Goal: Find specific page/section: Find specific page/section

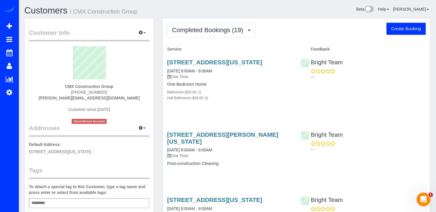
drag, startPoint x: 228, startPoint y: 39, endPoint x: 230, endPoint y: 29, distance: 10.3
click at [230, 29] on span "Completed Bookings (19)" at bounding box center [209, 29] width 74 height 7
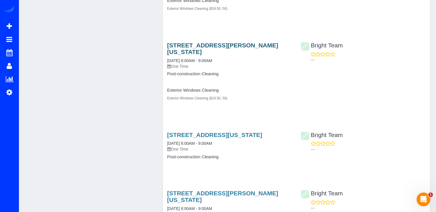
scroll to position [344, 0]
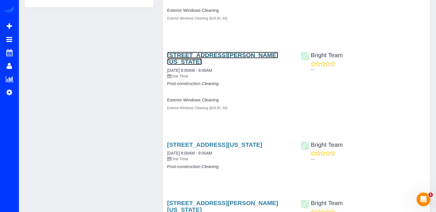
click at [200, 55] on link "[STREET_ADDRESS][PERSON_NAME][US_STATE]" at bounding box center [222, 58] width 111 height 13
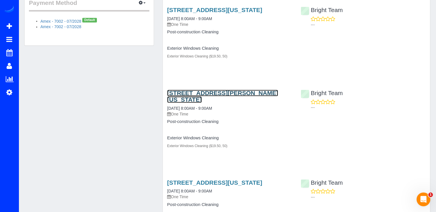
scroll to position [315, 0]
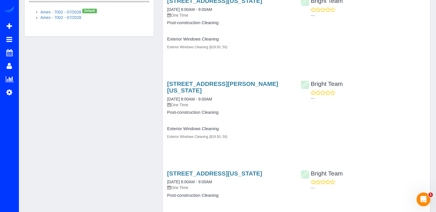
click at [194, 87] on h3 "[STREET_ADDRESS][PERSON_NAME][US_STATE]" at bounding box center [229, 86] width 125 height 13
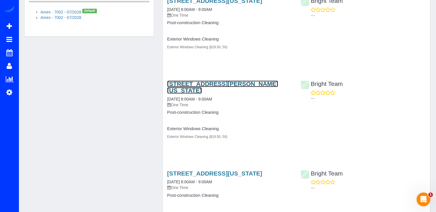
click at [196, 85] on link "[STREET_ADDRESS][PERSON_NAME][US_STATE]" at bounding box center [222, 86] width 111 height 13
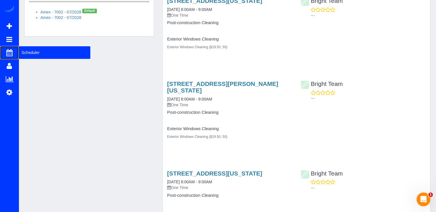
click at [30, 58] on span "Scheduler" at bounding box center [55, 52] width 72 height 13
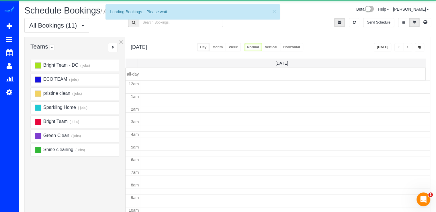
scroll to position [75, 0]
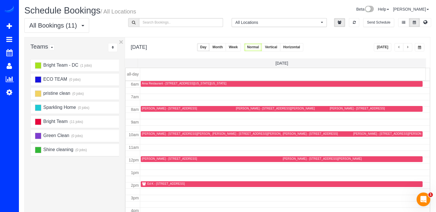
click at [388, 48] on button "[DATE]" at bounding box center [383, 47] width 18 height 8
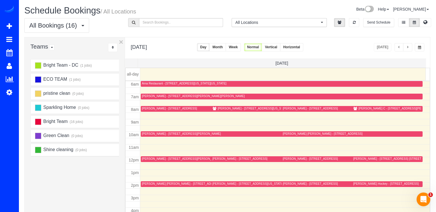
click at [410, 47] on button "button" at bounding box center [407, 47] width 9 height 8
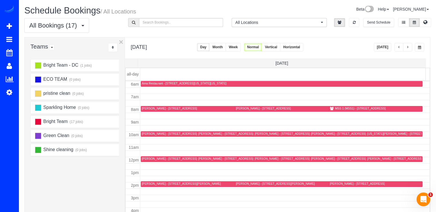
click at [398, 49] on span "button" at bounding box center [399, 47] width 3 height 3
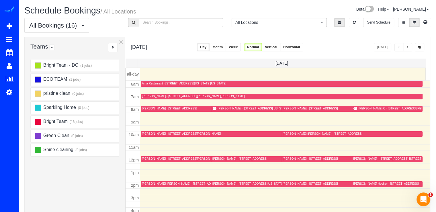
click at [289, 132] on div "[PERSON_NAME] [PERSON_NAME] - [STREET_ADDRESS]" at bounding box center [323, 134] width 80 height 4
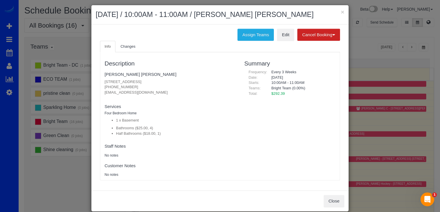
scroll to position [0, 0]
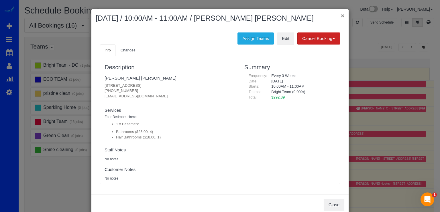
click at [341, 15] on button "×" at bounding box center [342, 16] width 3 height 6
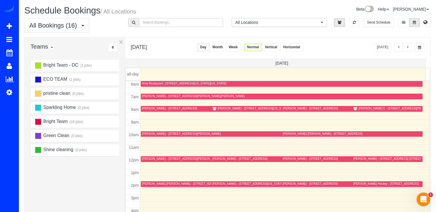
click at [169, 25] on input "text" at bounding box center [181, 22] width 84 height 9
type input "[PERSON_NAME]"
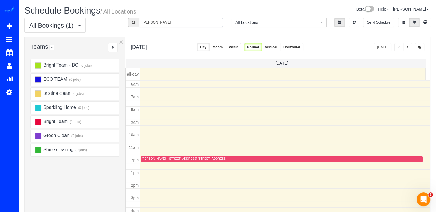
click at [143, 157] on div "[PERSON_NAME] - [STREET_ADDRESS] [STREET_ADDRESS]" at bounding box center [184, 159] width 85 height 4
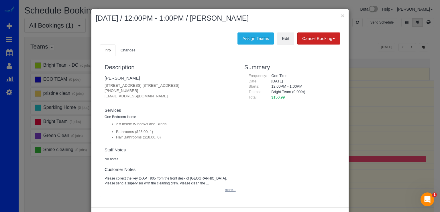
click at [230, 192] on button "more..." at bounding box center [229, 189] width 14 height 8
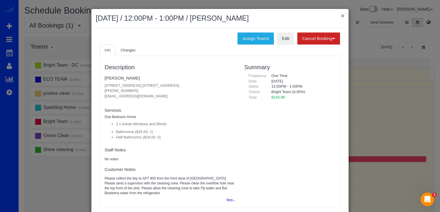
click at [341, 16] on button "×" at bounding box center [342, 16] width 3 height 6
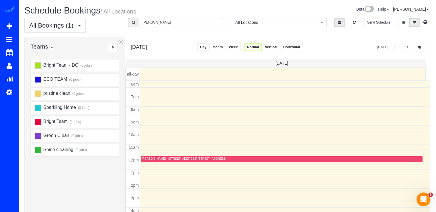
drag, startPoint x: 151, startPoint y: 24, endPoint x: 122, endPoint y: 32, distance: 29.5
click at [125, 30] on div "All Bookings (1) All Bookings Unassigned Bookings Recurring Bookings New Custom…" at bounding box center [227, 27] width 415 height 19
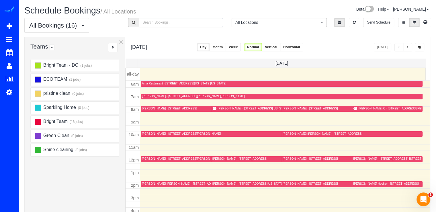
click at [283, 132] on div "[PERSON_NAME] [PERSON_NAME] - [STREET_ADDRESS]" at bounding box center [323, 134] width 80 height 4
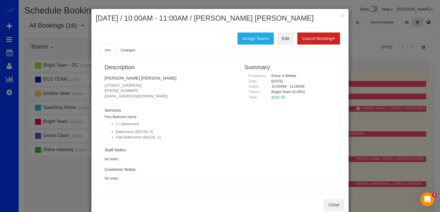
drag, startPoint x: 102, startPoint y: 84, endPoint x: 194, endPoint y: 83, distance: 92.0
click at [194, 83] on div "Description [PERSON_NAME] [PERSON_NAME] [STREET_ADDRESS] [PHONE_NUMBER] [EMAIL_…" at bounding box center [170, 120] width 140 height 122
copy p "[STREET_ADDRESS]"
click at [341, 14] on button "×" at bounding box center [342, 16] width 3 height 6
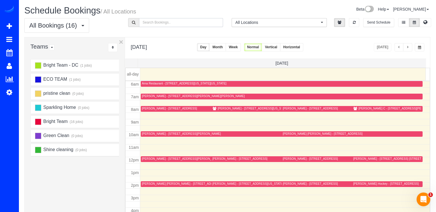
click at [353, 160] on div "[PERSON_NAME] - [STREET_ADDRESS] [STREET_ADDRESS]" at bounding box center [387, 159] width 68 height 4
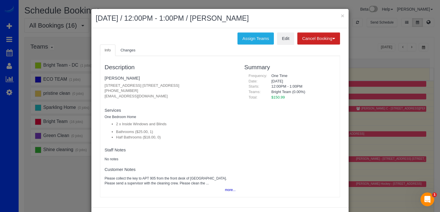
drag, startPoint x: 101, startPoint y: 86, endPoint x: 198, endPoint y: 87, distance: 97.2
click at [198, 87] on div "Description [PERSON_NAME] [STREET_ADDRESS] [STREET_ADDRESS] [PHONE_NUMBER] [EMA…" at bounding box center [170, 126] width 140 height 135
copy p "[STREET_ADDRESS] [STREET_ADDRESS]"
click at [341, 17] on button "×" at bounding box center [342, 16] width 3 height 6
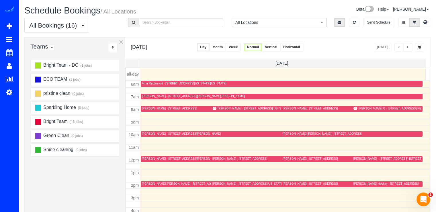
click at [408, 48] on span "button" at bounding box center [407, 47] width 3 height 3
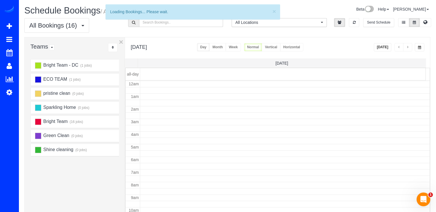
scroll to position [75, 0]
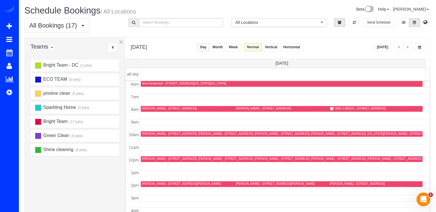
click at [409, 48] on button "button" at bounding box center [407, 47] width 9 height 8
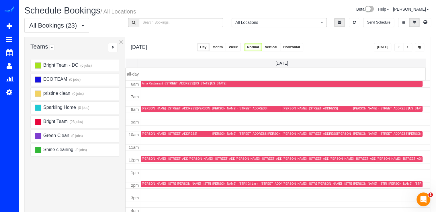
click at [382, 46] on button "[DATE]" at bounding box center [383, 47] width 18 height 8
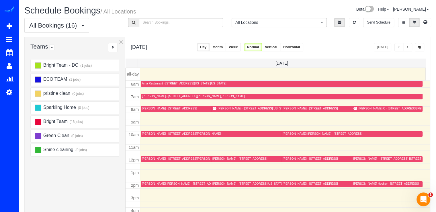
click at [290, 132] on div "[PERSON_NAME] [PERSON_NAME] - [STREET_ADDRESS]" at bounding box center [323, 134] width 80 height 4
